Goal: Find specific page/section: Find specific page/section

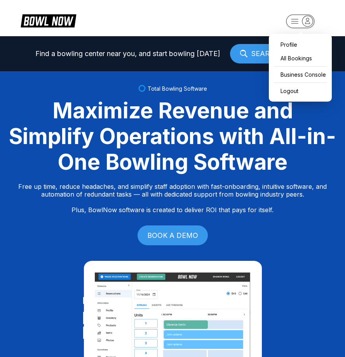
click at [295, 17] on rect "button" at bounding box center [300, 21] width 28 height 14
click at [321, 68] on div "Business Console" at bounding box center [300, 75] width 55 height 14
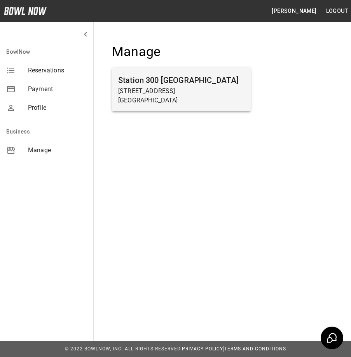
click at [231, 96] on p "Gainesville, GA 30504" at bounding box center [181, 100] width 126 height 9
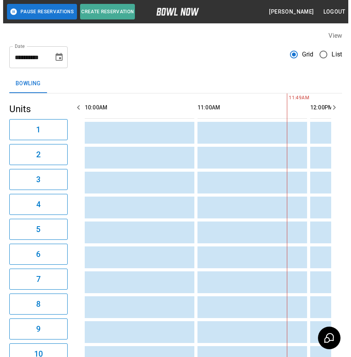
scroll to position [0, 113]
